Goal: Task Accomplishment & Management: Manage account settings

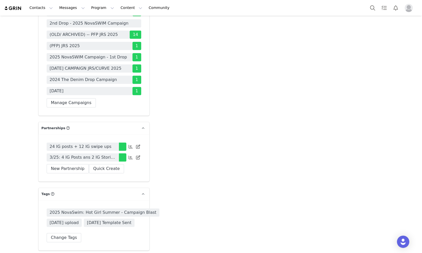
scroll to position [1491, 0]
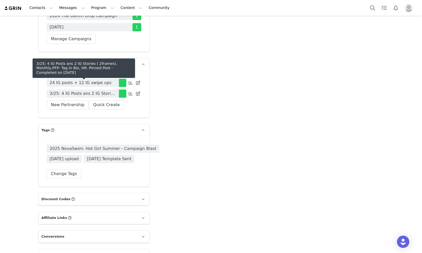
click at [108, 90] on span "3/25: 4 IG Posts ans 2 IG Stories ( 2frames), Monthly,PFP- Tag in Bio, HR. Pinn…" at bounding box center [83, 93] width 66 height 6
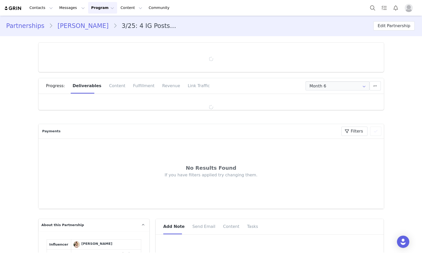
type input "+1 ([GEOGRAPHIC_DATA])"
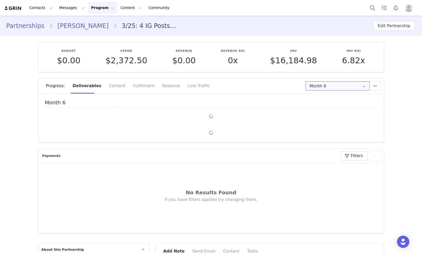
click at [327, 87] on input "Month 6" at bounding box center [337, 85] width 64 height 9
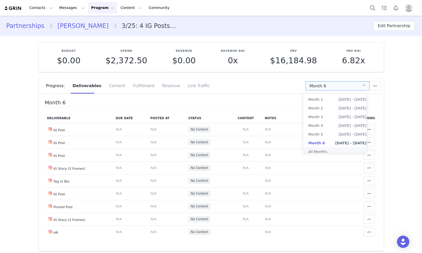
click at [315, 151] on li "All Months" at bounding box center [337, 151] width 68 height 9
type input "All"
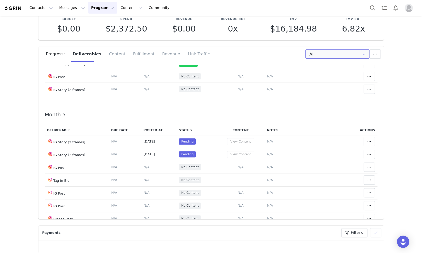
scroll to position [512, 0]
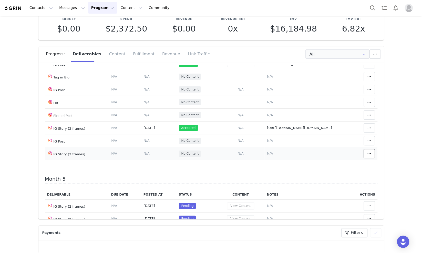
click at [367, 156] on icon at bounding box center [369, 153] width 4 height 4
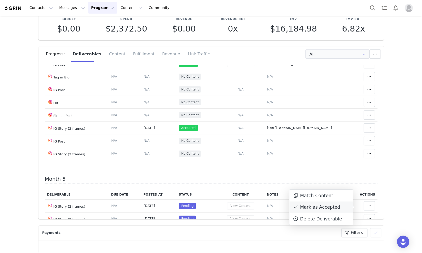
click at [342, 209] on div "Mark as Accepted" at bounding box center [321, 207] width 64 height 12
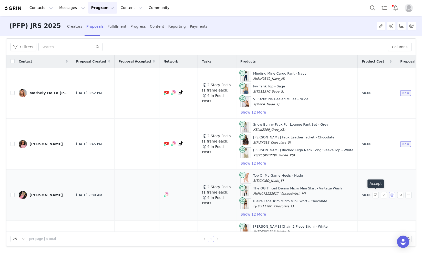
click at [389, 193] on button "button" at bounding box center [392, 195] width 6 height 6
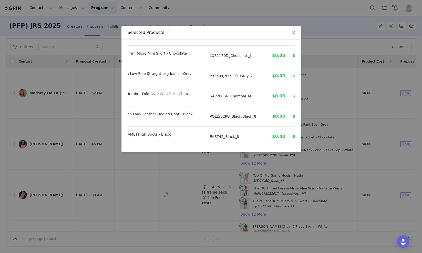
scroll to position [0, 36]
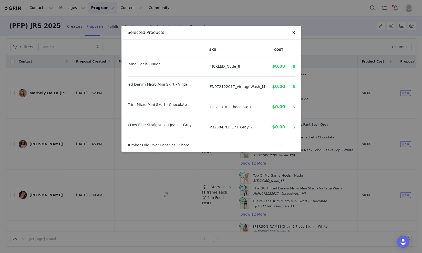
click at [292, 34] on icon "icon: close" at bounding box center [294, 32] width 4 height 4
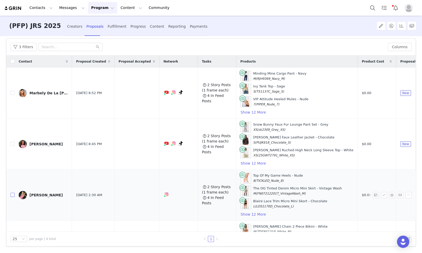
click at [13, 194] on input "checkbox" at bounding box center [13, 195] width 4 height 4
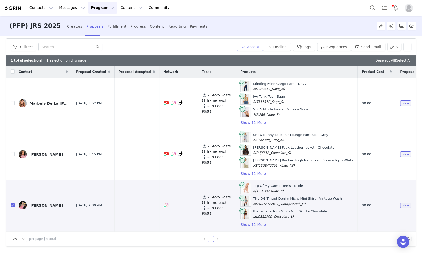
click at [254, 48] on button "Accept" at bounding box center [250, 47] width 27 height 8
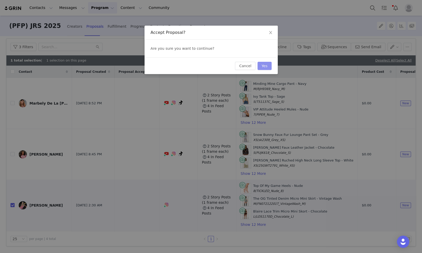
click at [267, 65] on button "Yes" at bounding box center [264, 66] width 14 height 8
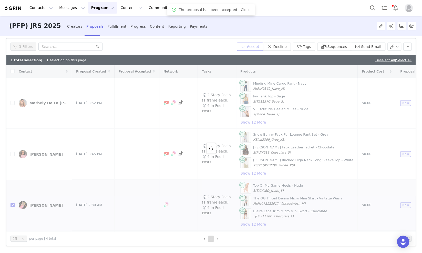
checkbox input "false"
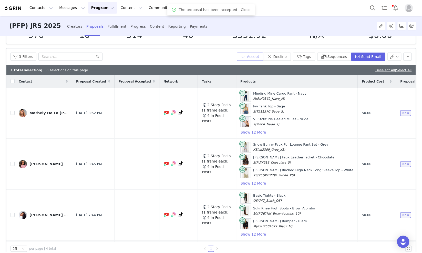
scroll to position [33, 0]
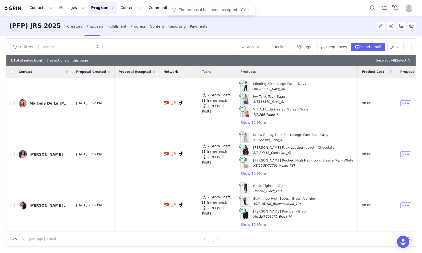
click at [243, 9] on link "Close" at bounding box center [246, 10] width 10 height 4
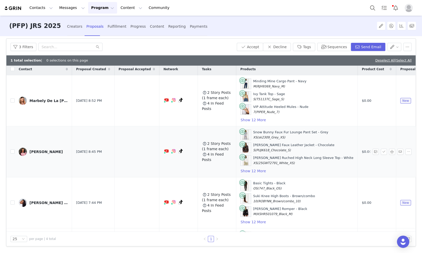
scroll to position [0, 0]
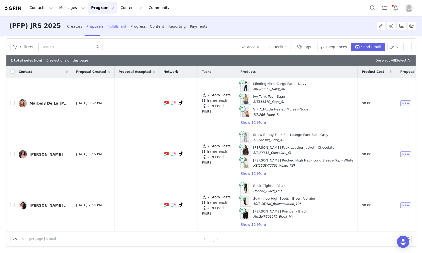
click at [108, 29] on div "Fulfillment" at bounding box center [117, 27] width 19 height 14
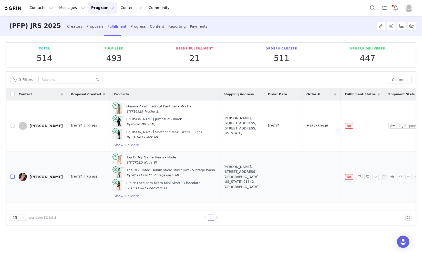
click at [12, 174] on input "checkbox" at bounding box center [13, 176] width 4 height 4
checkbox input "true"
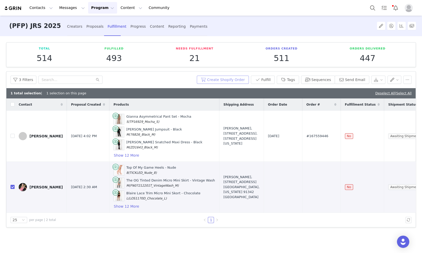
click at [225, 78] on button "Create Shopify Order" at bounding box center [223, 80] width 52 height 8
drag, startPoint x: 296, startPoint y: 187, endPoint x: 275, endPoint y: 188, distance: 20.6
click at [302, 188] on td "#167575042" at bounding box center [321, 186] width 38 height 51
copy span "#167575042"
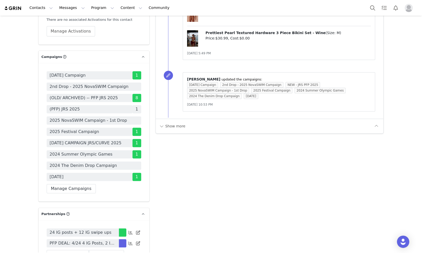
scroll to position [1409, 0]
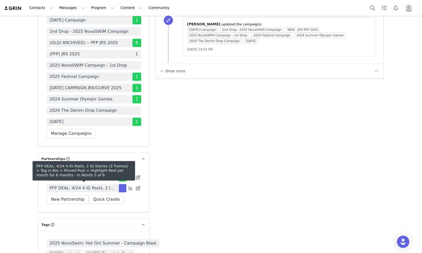
click at [61, 190] on span "PFP DEAL: 4/24 4 IG Posts, 2 IG Stories (2 frames) + Tag in Bio + Pinned Post +…" at bounding box center [83, 188] width 66 height 6
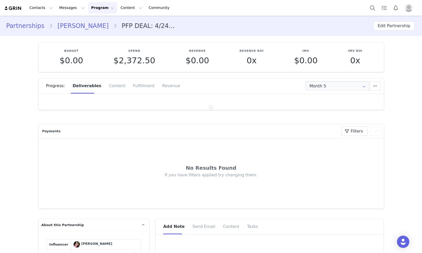
type input "+1 ([GEOGRAPHIC_DATA])"
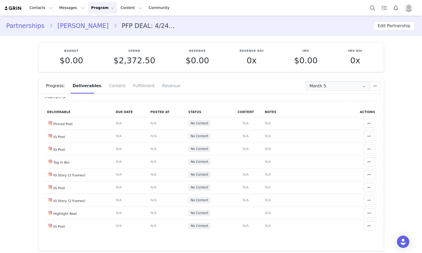
scroll to position [9, 0]
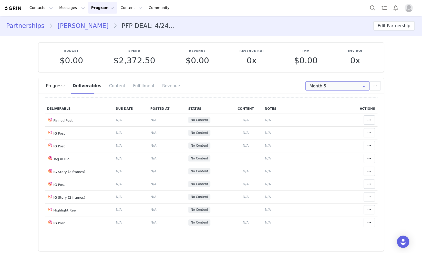
click at [316, 85] on input "Month 5" at bounding box center [337, 85] width 64 height 9
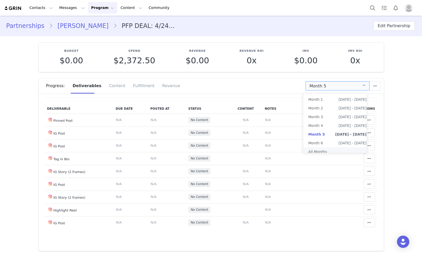
click at [315, 150] on li "All Months" at bounding box center [337, 151] width 68 height 9
type input "All"
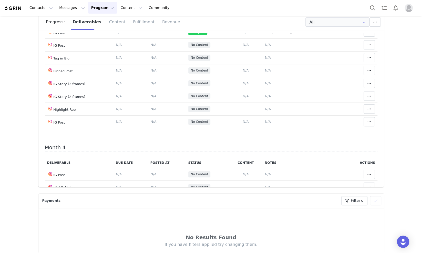
scroll to position [352, 0]
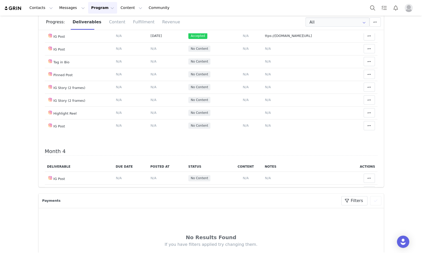
click at [295, 25] on span "https://www.instagram.com/p/DN1i1KQZOFP/?img_index=1" at bounding box center [283, 23] width 37 height 4
type textarea "https://www.instagram.com/p/DN1i1KQZOFP/?img_index=1"
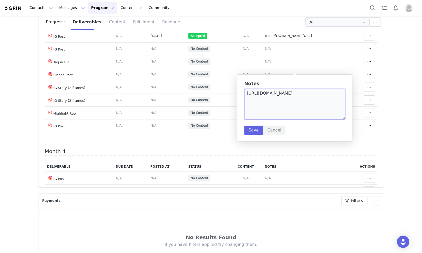
drag, startPoint x: 275, startPoint y: 104, endPoint x: 241, endPoint y: 93, distance: 36.0
click at [241, 93] on div "Notes https://www.instagram.com/p/DN1i1KQZOFP/?img_index=1 Save Cancel" at bounding box center [294, 107] width 115 height 67
click at [255, 131] on button "Save" at bounding box center [253, 130] width 19 height 9
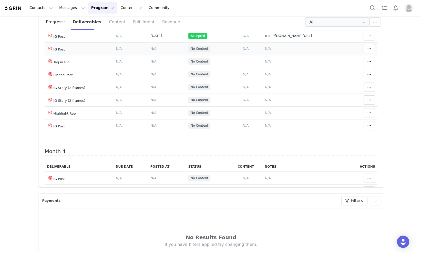
drag, startPoint x: 265, startPoint y: 92, endPoint x: 261, endPoint y: 91, distance: 4.7
click at [264, 55] on td "Notes Save Cancel N/A" at bounding box center [303, 48] width 83 height 13
click at [265, 50] on span "N/A" at bounding box center [268, 49] width 6 height 4
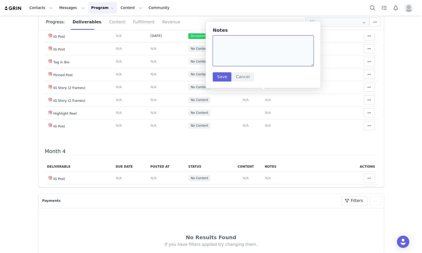
click at [253, 66] on textarea at bounding box center [263, 50] width 101 height 31
paste textarea "https://www.instagram.com/p/DO9lLDnkiVm/"
type textarea "https://www.instagram.com/p/DO9lLDnkiVm/"
click at [218, 77] on button "Save" at bounding box center [222, 76] width 19 height 9
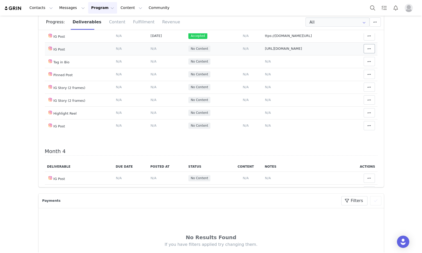
click at [367, 55] on td "Match Content Mark as Accepted Delete Deliverable This will unlink any content,…" at bounding box center [362, 48] width 32 height 13
click at [365, 53] on button at bounding box center [369, 48] width 11 height 9
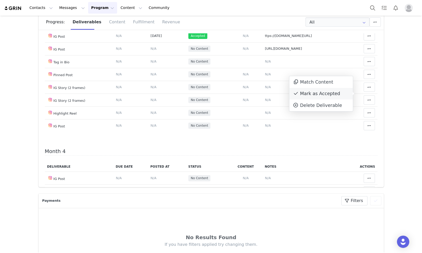
click at [341, 97] on div "Mark as Accepted" at bounding box center [321, 94] width 64 height 12
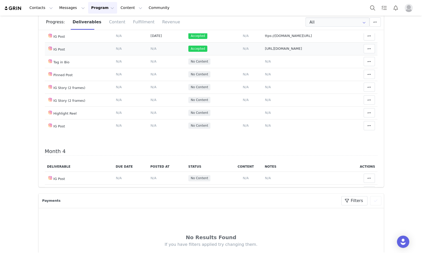
click at [150, 50] on span "N/A" at bounding box center [153, 49] width 6 height 4
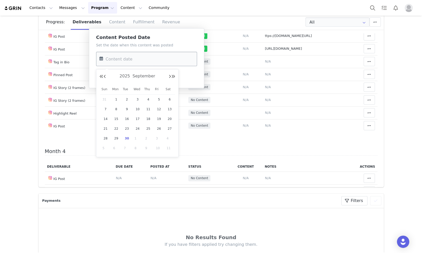
click at [112, 63] on input "text" at bounding box center [146, 59] width 101 height 14
click at [136, 128] on span "24" at bounding box center [138, 129] width 6 height 6
type input "Sep 24 2025"
click at [101, 79] on button "Save" at bounding box center [105, 76] width 19 height 9
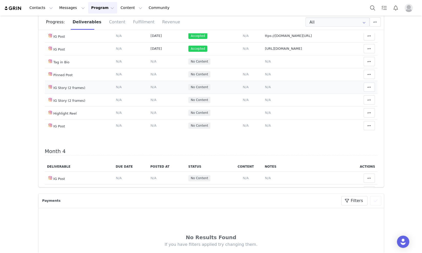
click at [265, 89] on span "N/A" at bounding box center [268, 87] width 6 height 4
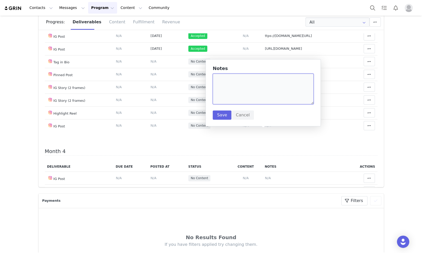
click at [261, 93] on textarea at bounding box center [263, 89] width 101 height 31
paste textarea "https://static-resources.creatoriq.com/instagram-stories/videos/373189443456614…"
click at [299, 93] on textarea "https://static-resources.creatoriq.com/instagram-stories/videos/373189443456614…" at bounding box center [263, 89] width 101 height 31
paste textarea "https://static-resources.creatoriq.com/instagram-stories/videos/371368208231422…"
type textarea "https://static-resources.creatoriq.com/instagram-stories/videos/373189443456614…"
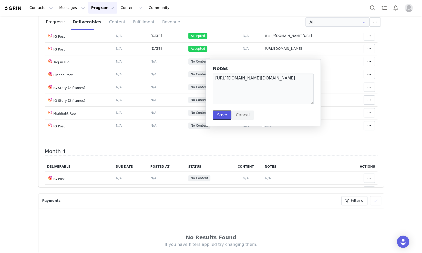
click at [225, 114] on button "Save" at bounding box center [222, 114] width 19 height 9
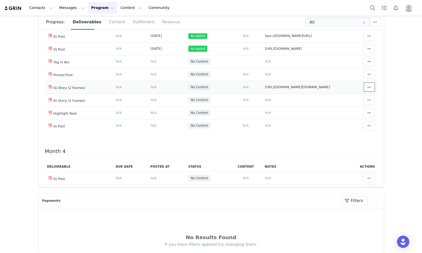
click at [367, 89] on icon at bounding box center [369, 87] width 4 height 4
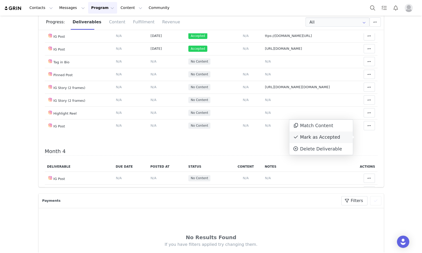
click at [324, 137] on div "Mark as Accepted" at bounding box center [321, 137] width 64 height 12
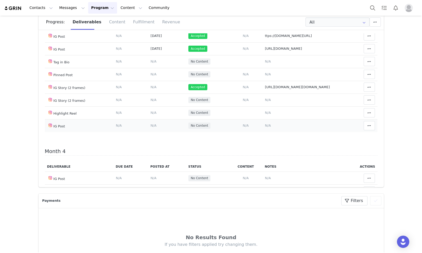
click at [265, 127] on span "N/A" at bounding box center [268, 125] width 6 height 4
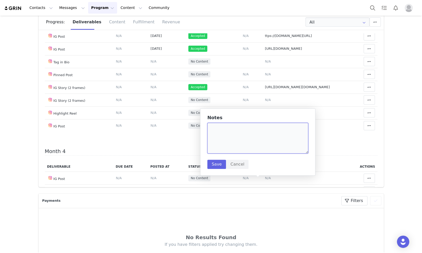
click at [240, 131] on textarea at bounding box center [257, 138] width 101 height 31
paste textarea "https://www.instagram.com/p/DPKUd9kEkyC/"
type textarea "https://www.instagram.com/p/DPKUd9kEkyC/"
click at [213, 164] on button "Save" at bounding box center [216, 164] width 19 height 9
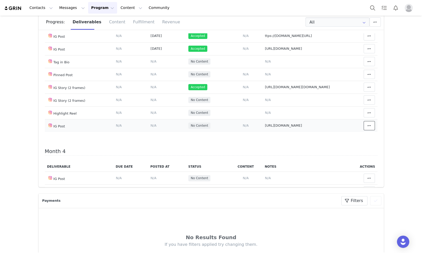
click at [367, 128] on icon at bounding box center [369, 125] width 4 height 4
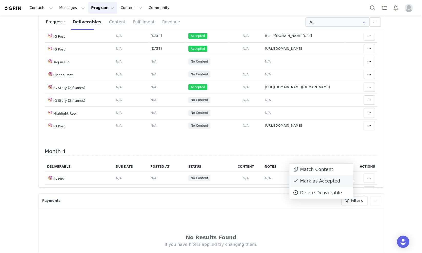
click at [324, 180] on div "Mark as Accepted" at bounding box center [321, 181] width 64 height 12
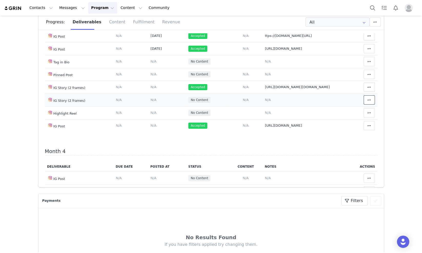
click at [364, 105] on button at bounding box center [369, 99] width 11 height 9
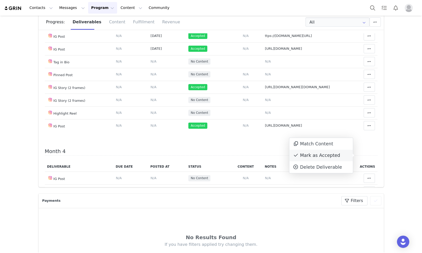
drag, startPoint x: 332, startPoint y: 155, endPoint x: 356, endPoint y: 164, distance: 25.9
click at [333, 155] on div "Mark as Accepted" at bounding box center [321, 156] width 64 height 12
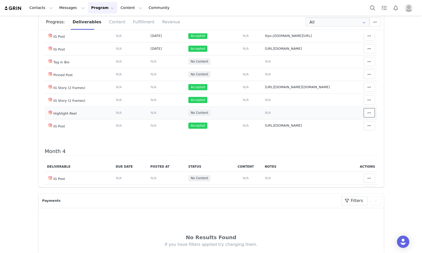
click at [366, 116] on span at bounding box center [369, 113] width 6 height 6
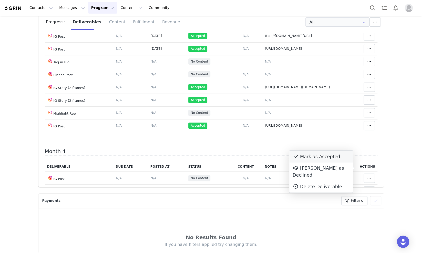
click at [334, 158] on div "Mark as Accepted" at bounding box center [321, 157] width 64 height 12
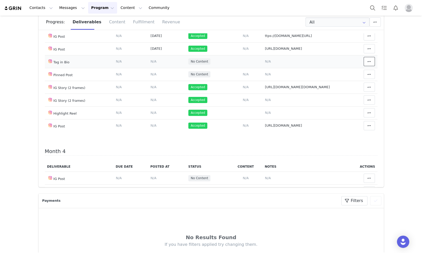
click at [367, 64] on icon at bounding box center [369, 61] width 4 height 4
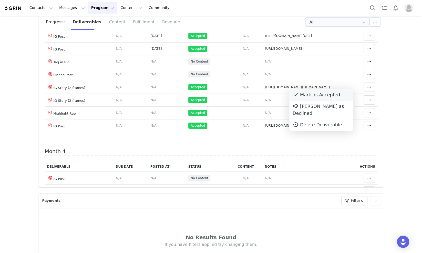
click at [320, 95] on div "Mark as Accepted" at bounding box center [321, 95] width 64 height 12
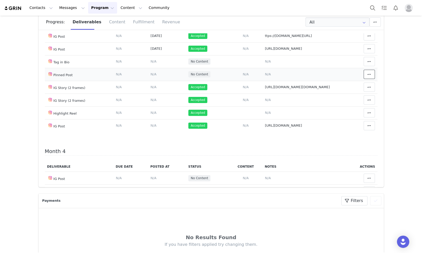
click at [366, 77] on span at bounding box center [369, 74] width 6 height 6
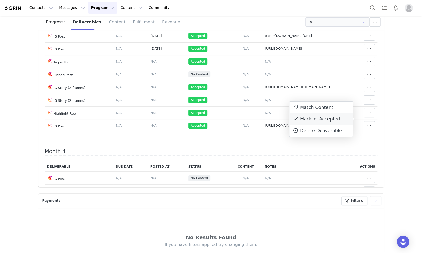
click at [318, 117] on div "Mark as Accepted" at bounding box center [321, 119] width 64 height 12
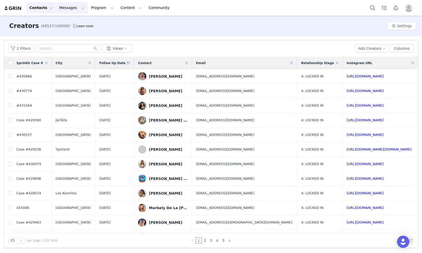
click at [63, 8] on button "Messages Messages" at bounding box center [72, 8] width 32 height 12
click at [91, 5] on button "Program Program" at bounding box center [102, 8] width 29 height 12
click at [102, 30] on p "Campaigns" at bounding box center [95, 31] width 20 height 5
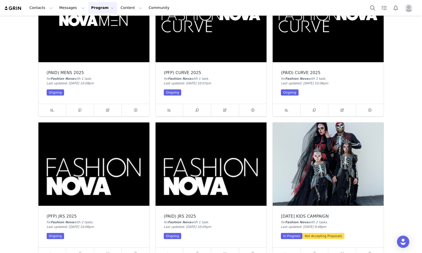
scroll to position [832, 0]
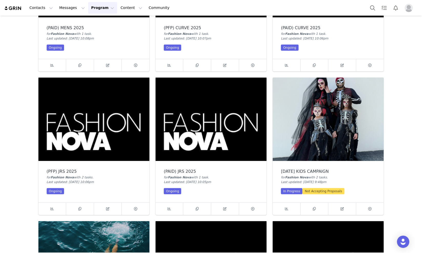
click at [119, 124] on img at bounding box center [93, 119] width 111 height 83
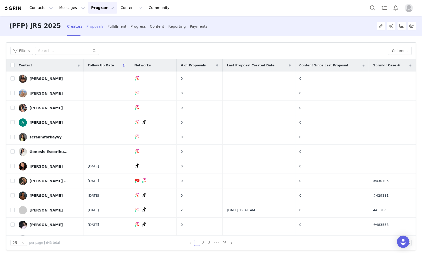
click at [86, 28] on div "Proposals" at bounding box center [94, 27] width 17 height 14
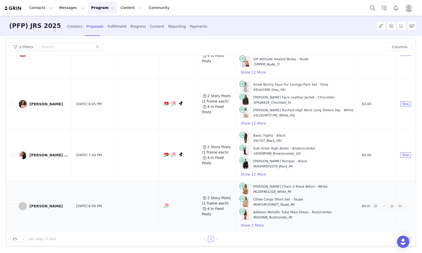
scroll to position [43, 0]
click at [361, 241] on div at bounding box center [353, 239] width 117 height 6
click at [362, 241] on div at bounding box center [353, 239] width 117 height 6
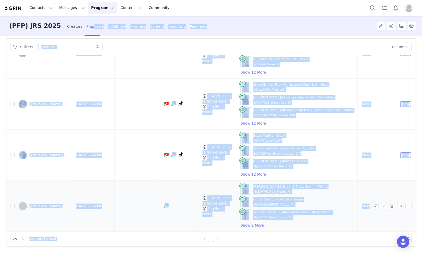
click at [396, 215] on td "New" at bounding box center [416, 205] width 40 height 51
click at [389, 203] on button "button" at bounding box center [392, 206] width 6 height 6
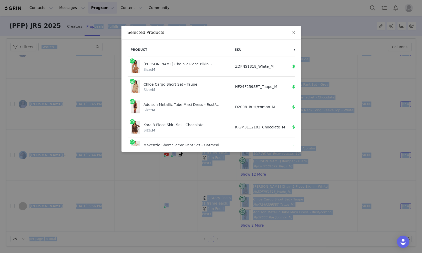
scroll to position [25, 0]
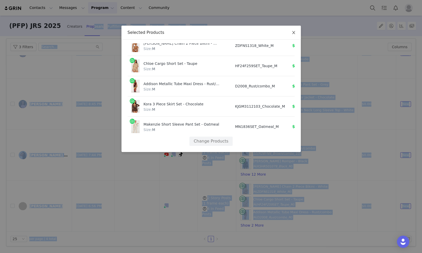
drag, startPoint x: 296, startPoint y: 34, endPoint x: 222, endPoint y: 84, distance: 88.8
click at [296, 34] on span "Close" at bounding box center [293, 33] width 14 height 14
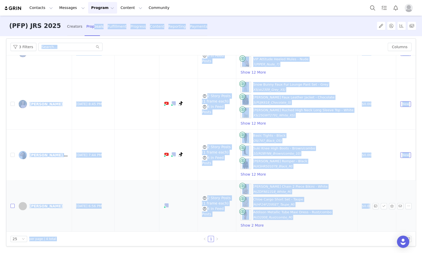
click at [13, 204] on input "checkbox" at bounding box center [13, 206] width 4 height 4
checkbox input "true"
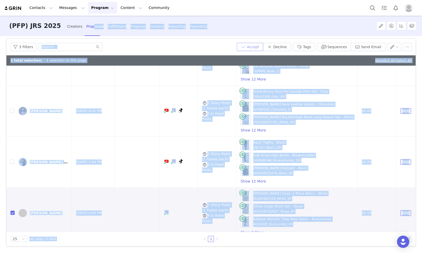
click at [248, 47] on button "Accept" at bounding box center [250, 47] width 27 height 8
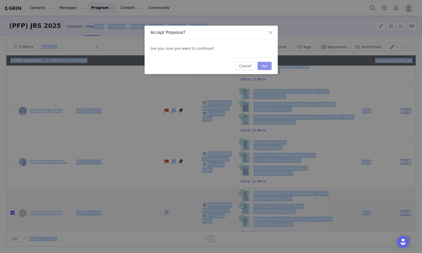
click at [263, 64] on button "Yes" at bounding box center [264, 66] width 14 height 8
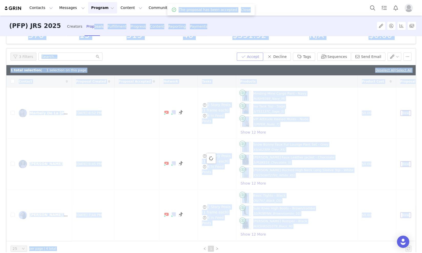
scroll to position [33, 0]
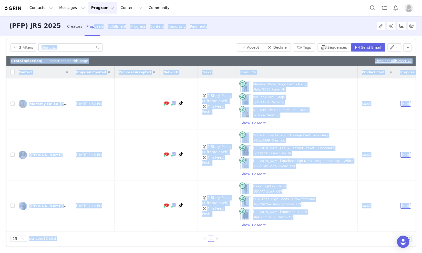
click at [223, 46] on div "3 Filters" at bounding box center [123, 47] width 224 height 8
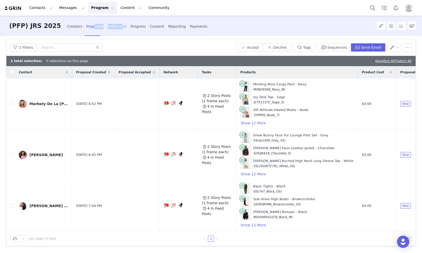
click at [108, 26] on div "Fulfillment" at bounding box center [117, 27] width 19 height 14
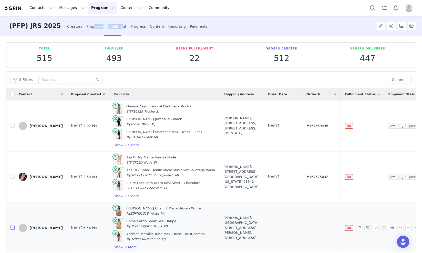
drag, startPoint x: 14, startPoint y: 225, endPoint x: 22, endPoint y: 221, distance: 9.5
click at [14, 225] on input "checkbox" at bounding box center [13, 227] width 4 height 4
checkbox input "true"
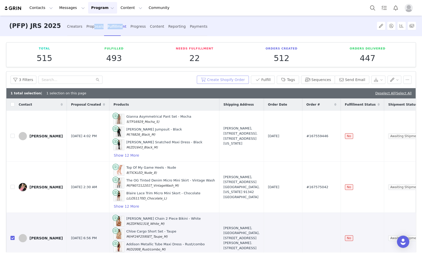
click at [215, 81] on button "Create Shopify Order" at bounding box center [223, 80] width 52 height 8
click at [264, 27] on div "(PFP) JRS 2025 Creators Proposals Fulfillment Progress Content Reporting Paymen…" at bounding box center [180, 26] width 348 height 21
click at [265, 31] on div "(PFP) JRS 2025 Creators Proposals Fulfillment Progress Content Reporting Paymen…" at bounding box center [180, 26] width 348 height 21
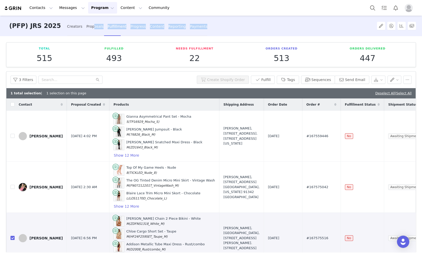
click at [256, 28] on div "(PFP) JRS 2025 Creators Proposals Fulfillment Progress Content Reporting Paymen…" at bounding box center [180, 26] width 348 height 21
click at [280, 32] on div "(PFP) JRS 2025 Creators Proposals Fulfillment Progress Content Reporting Paymen…" at bounding box center [180, 26] width 348 height 21
click at [86, 25] on div "Proposals" at bounding box center [94, 27] width 17 height 14
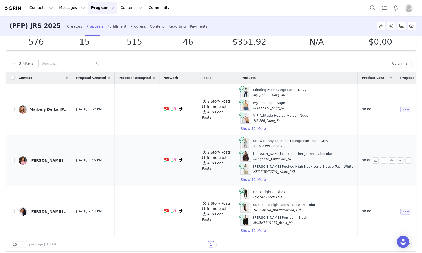
scroll to position [25, 0]
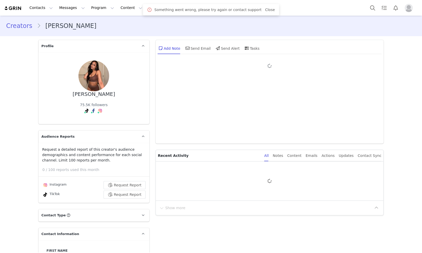
type input "+1 ([GEOGRAPHIC_DATA])"
